Goal: Check status: Check status

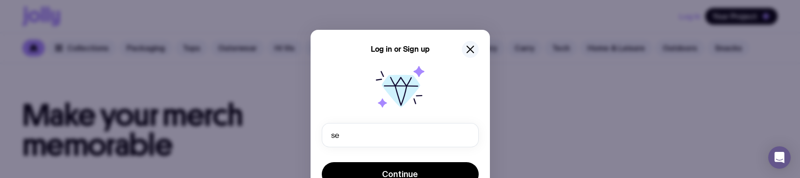
type input "s"
type input "u1@gmail.com"
click at [322, 162] on button "Continue" at bounding box center [400, 174] width 157 height 24
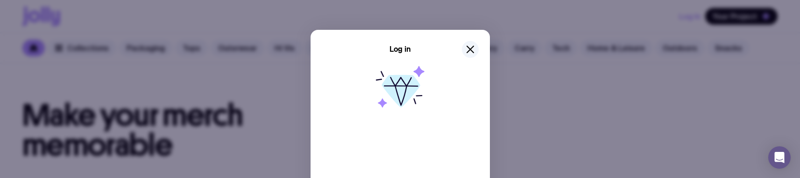
scroll to position [1, 0]
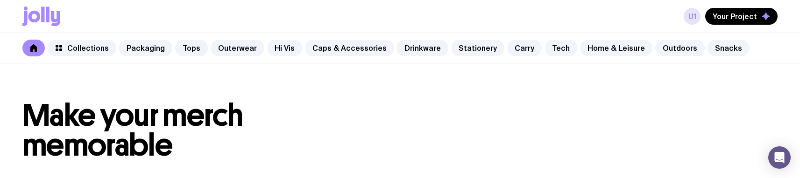
click at [693, 10] on link "u1" at bounding box center [691, 16] width 17 height 17
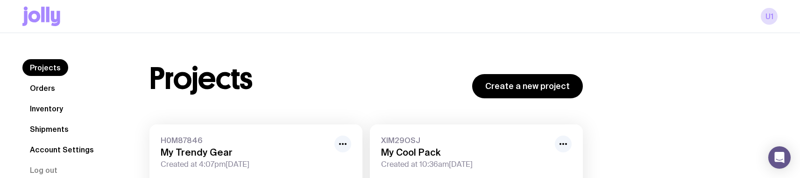
click at [51, 87] on link "Orders" at bounding box center [42, 88] width 40 height 17
click at [401, 27] on div "u1" at bounding box center [399, 16] width 755 height 33
click at [54, 8] on icon at bounding box center [41, 17] width 38 height 20
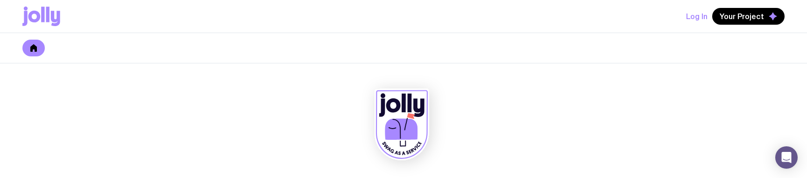
click at [39, 9] on icon at bounding box center [41, 17] width 38 height 20
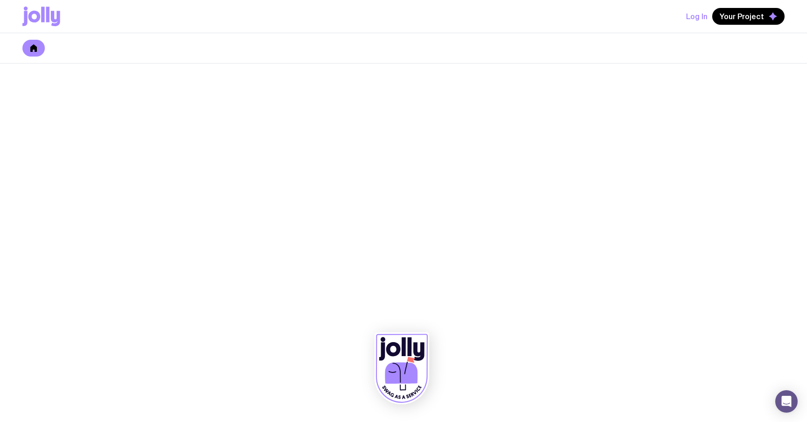
click at [45, 13] on icon at bounding box center [41, 17] width 38 height 20
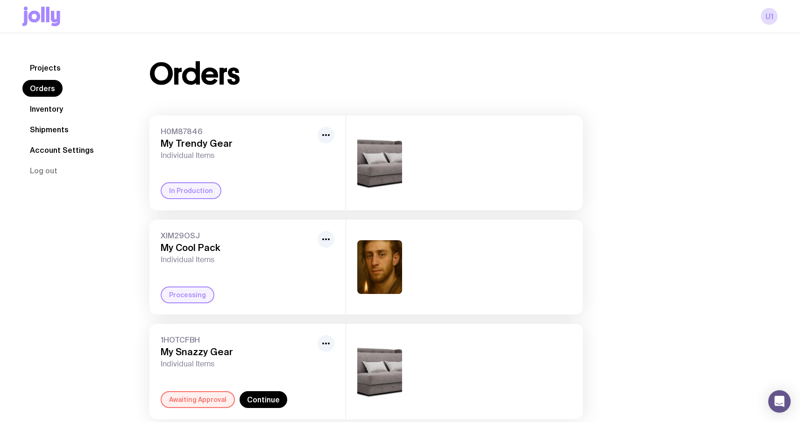
click at [43, 64] on link "Projects" at bounding box center [45, 67] width 46 height 17
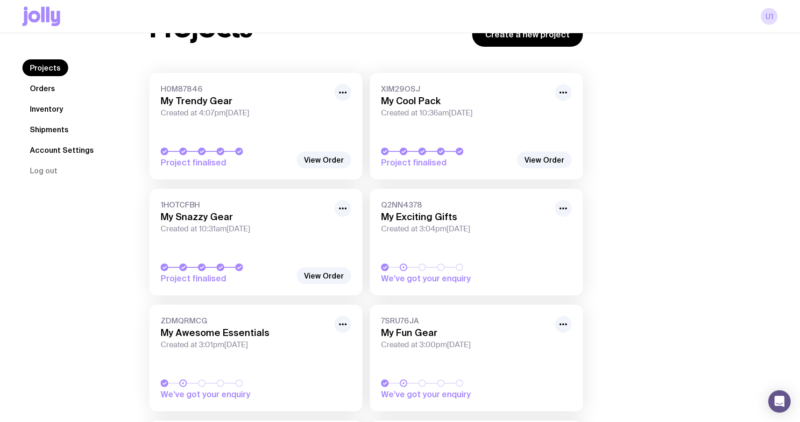
scroll to position [67, 0]
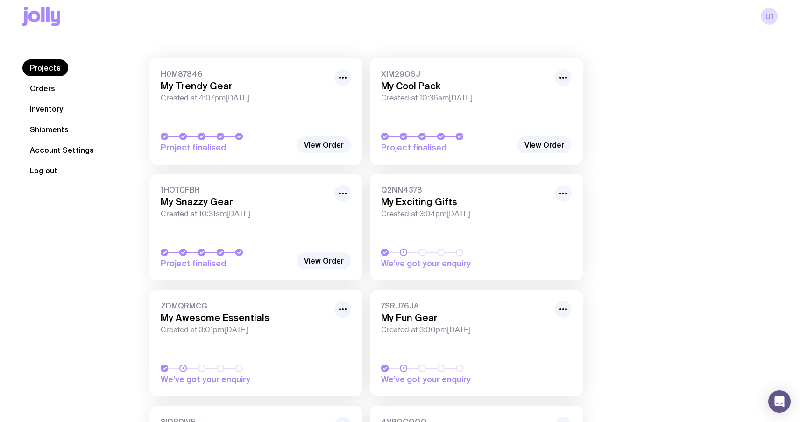
click at [34, 178] on button "Log out" at bounding box center [43, 170] width 42 height 17
